Goal: Information Seeking & Learning: Learn about a topic

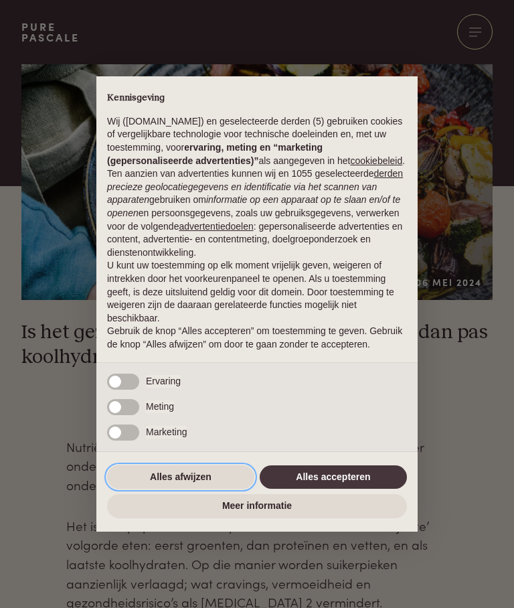
click at [167, 484] on button "Alles afwijzen" at bounding box center [180, 478] width 147 height 24
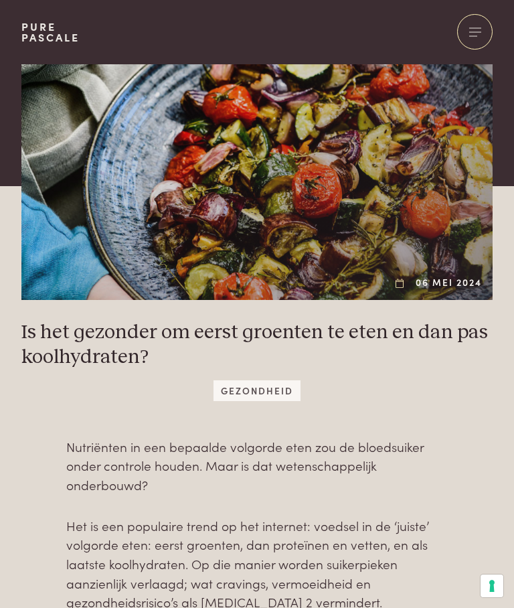
click at [470, 29] on div at bounding box center [474, 31] width 35 height 35
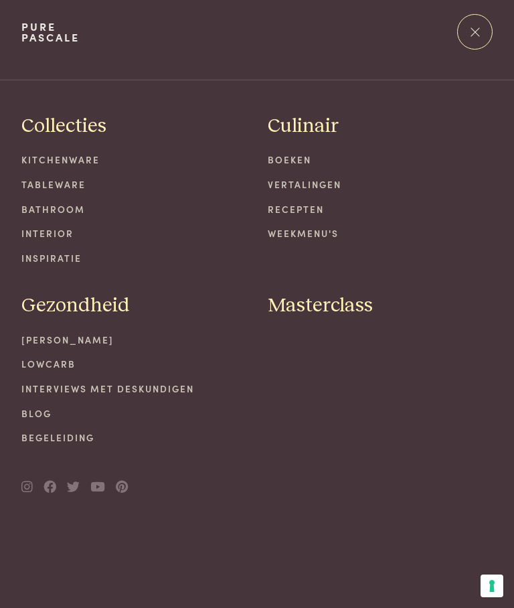
click at [70, 340] on link "[PERSON_NAME]" at bounding box center [133, 340] width 225 height 14
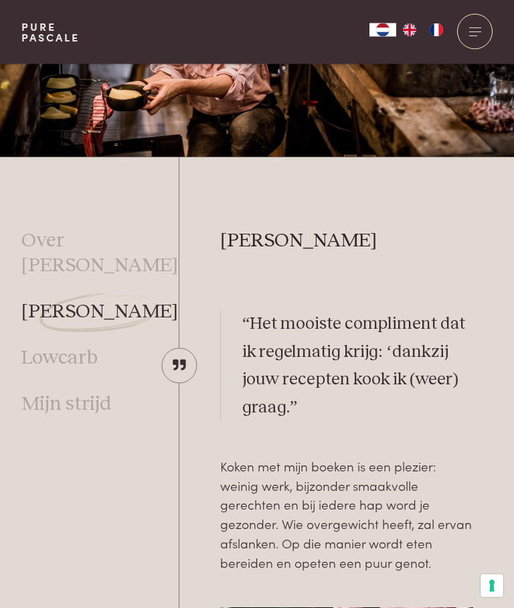
scroll to position [271, 0]
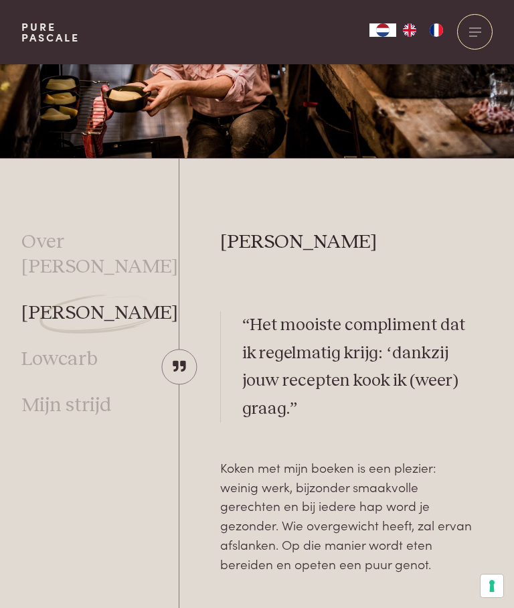
click at [60, 347] on link "Lowcarb" at bounding box center [59, 359] width 76 height 25
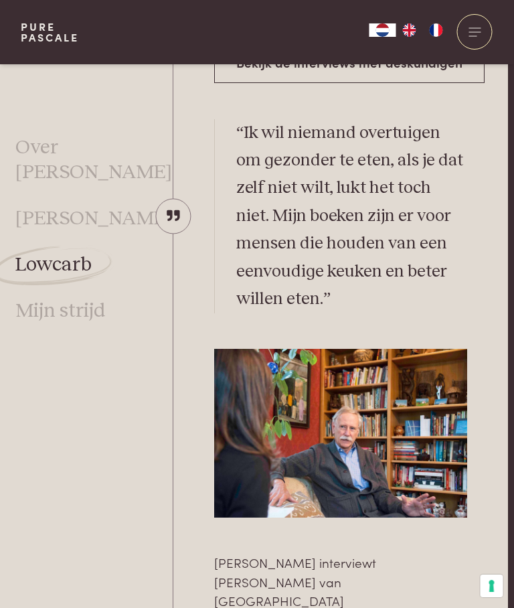
scroll to position [2572, 5]
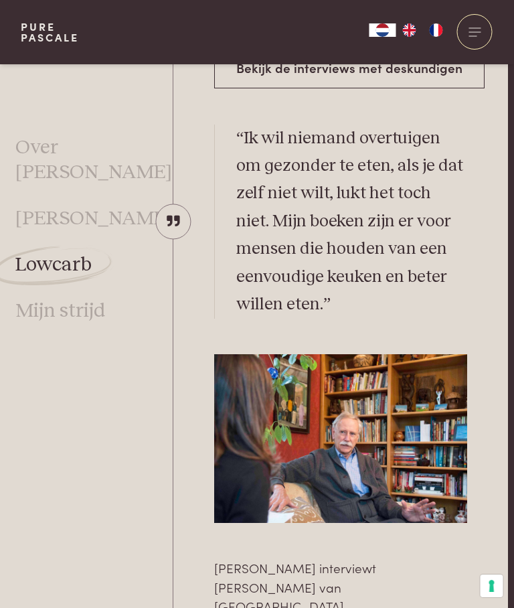
click at [31, 299] on link "Mijn strijd" at bounding box center [61, 311] width 90 height 25
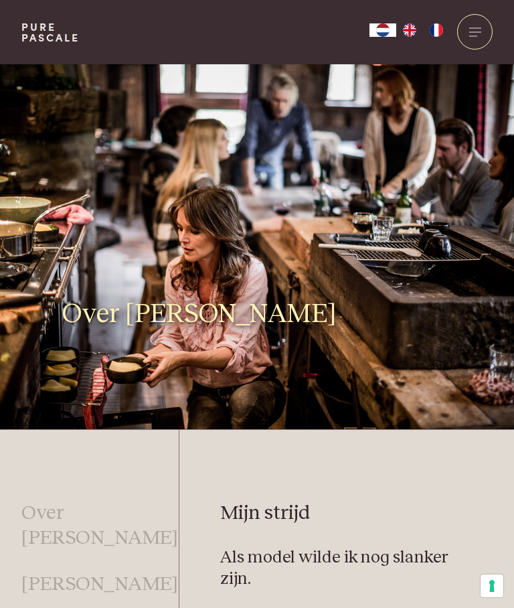
click at [471, 35] on span at bounding box center [474, 35] width 8 height 1
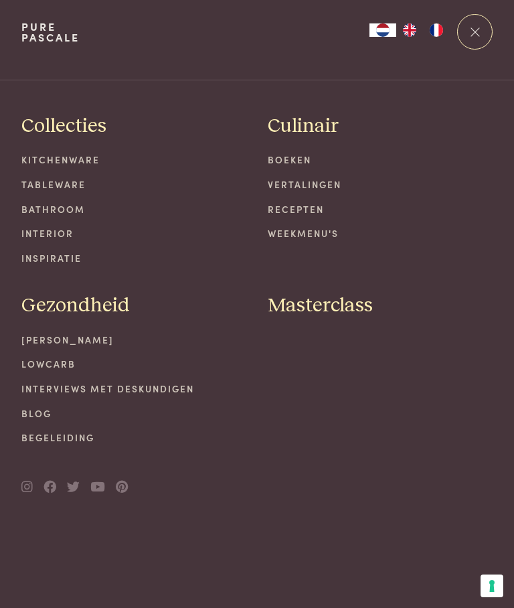
click at [52, 385] on link "Interviews met deskundigen" at bounding box center [133, 389] width 225 height 14
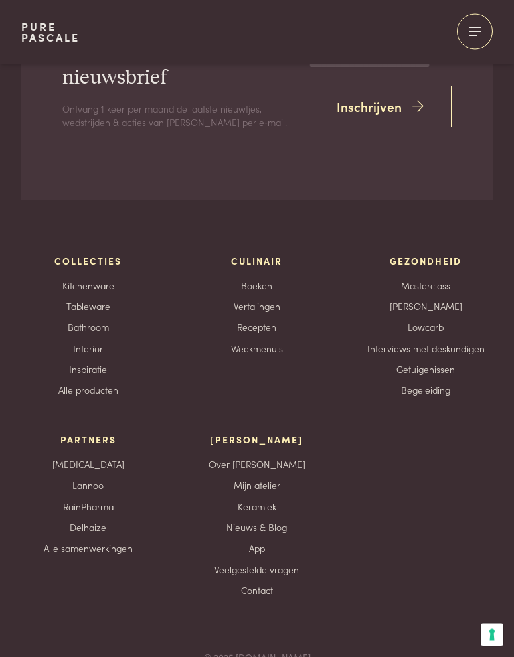
scroll to position [1814, 0]
click at [252, 342] on link "Weekmenu's" at bounding box center [257, 349] width 52 height 14
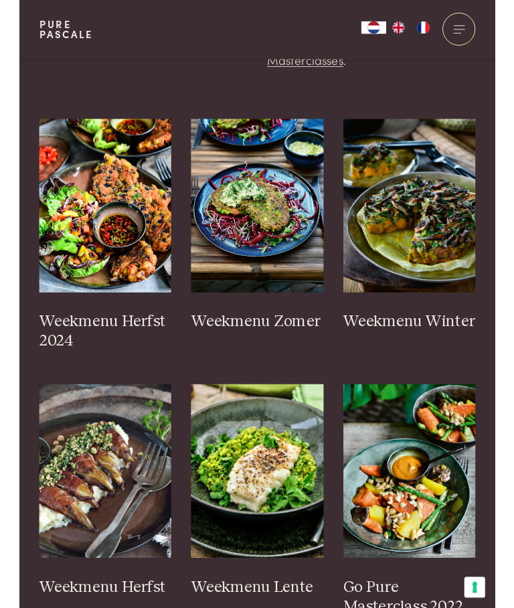
scroll to position [392, 0]
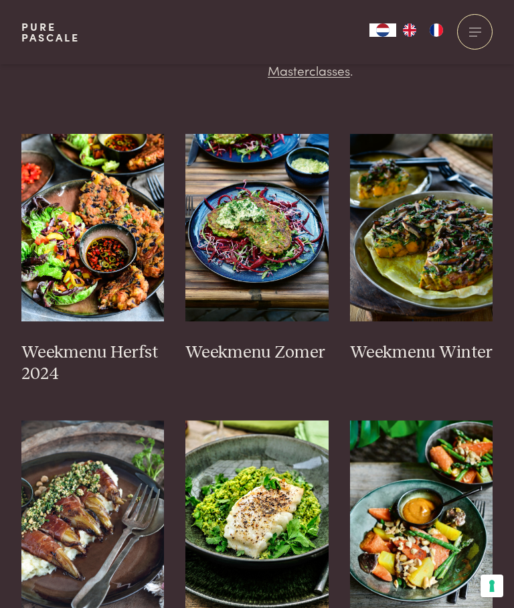
click at [67, 222] on img at bounding box center [92, 228] width 143 height 188
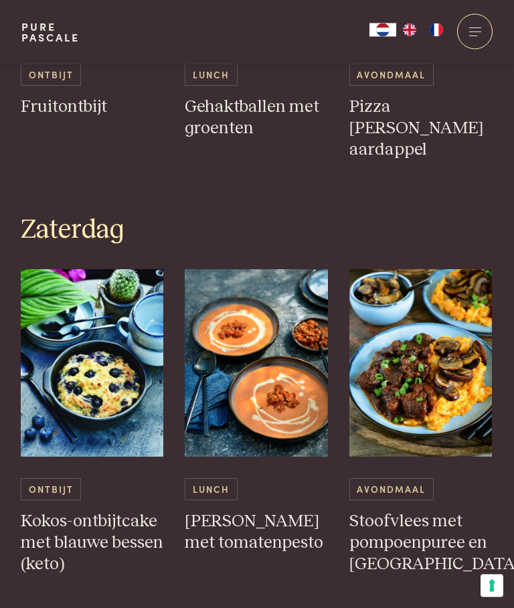
scroll to position [2596, 1]
